Goal: Find specific page/section: Find specific page/section

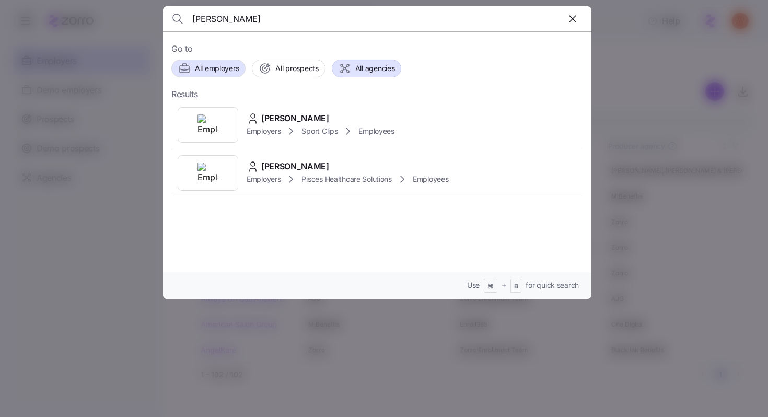
type input "[PERSON_NAME]"
click at [362, 61] on button "All agencies" at bounding box center [367, 69] width 70 height 18
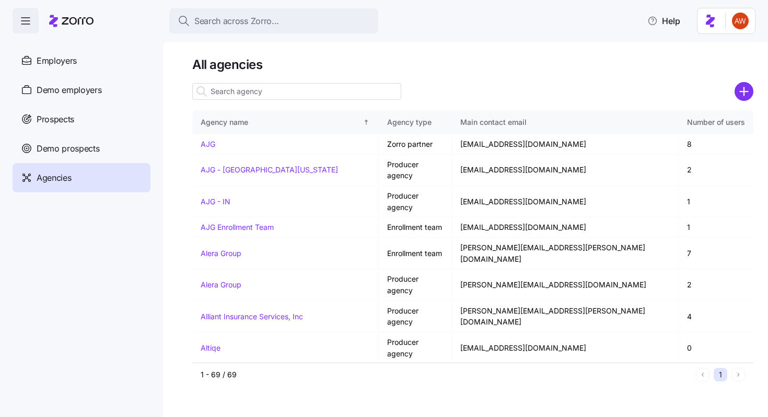
click at [287, 93] on input at bounding box center [296, 91] width 209 height 17
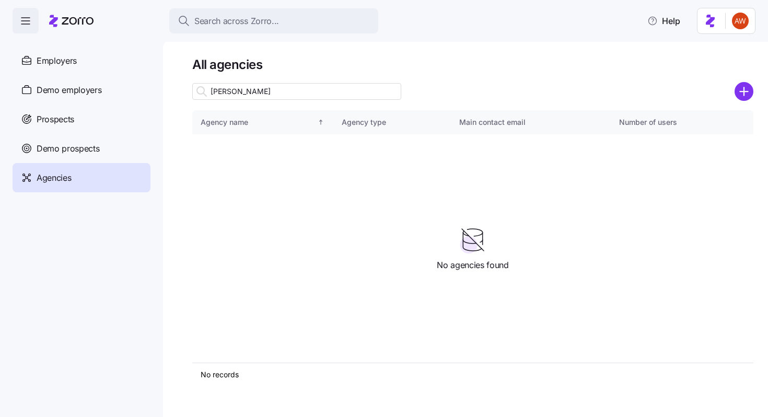
type input "[PERSON_NAME]"
click at [742, 88] on circle "add icon" at bounding box center [743, 91] width 17 height 17
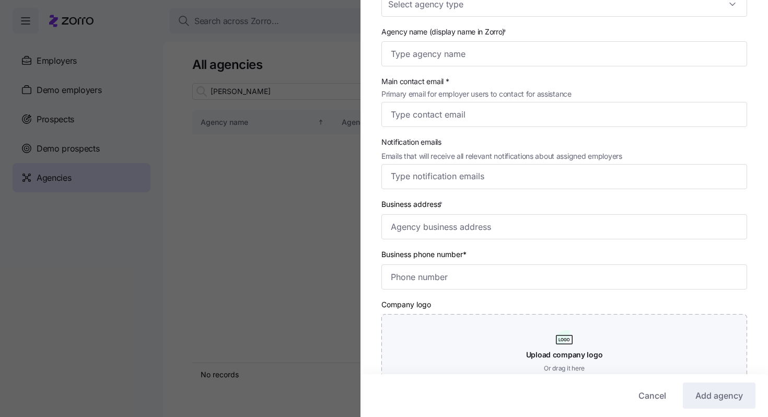
scroll to position [151, 0]
